Goal: Complete application form: Complete application form

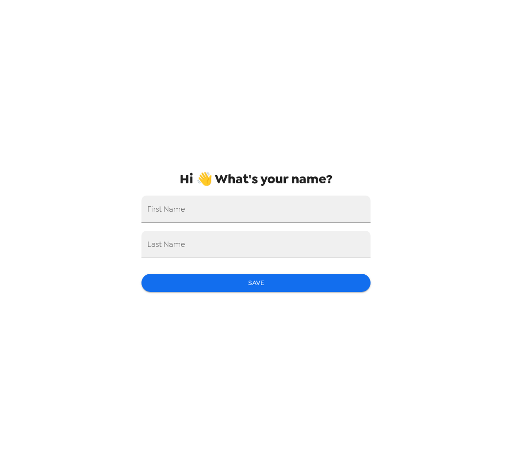
click at [308, 199] on input "First Name" at bounding box center [255, 209] width 229 height 27
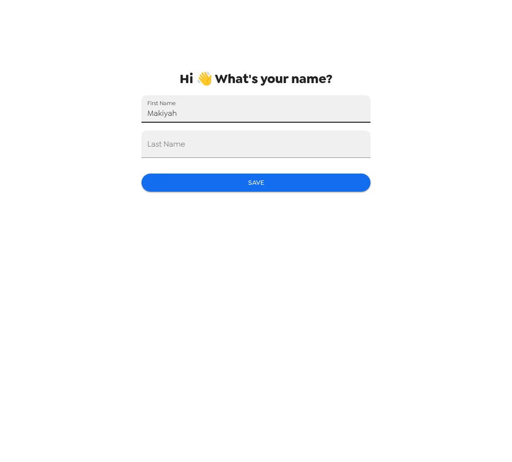
type input "Makiyah"
click at [230, 231] on input "Last Name" at bounding box center [255, 244] width 229 height 27
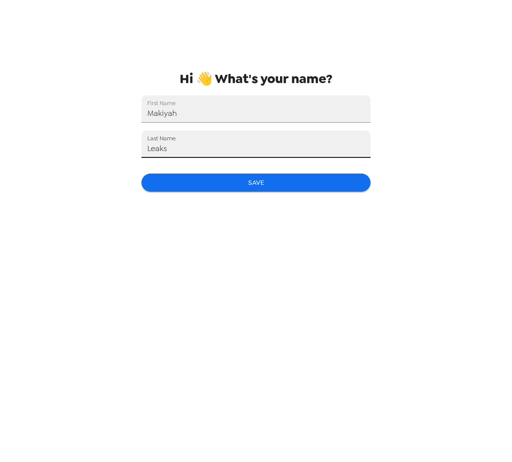
type input "Leaks"
click at [236, 274] on button "Save" at bounding box center [255, 283] width 229 height 18
